Goal: Information Seeking & Learning: Learn about a topic

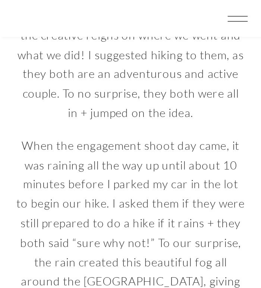
scroll to position [1015, 0]
